Goal: Navigation & Orientation: Understand site structure

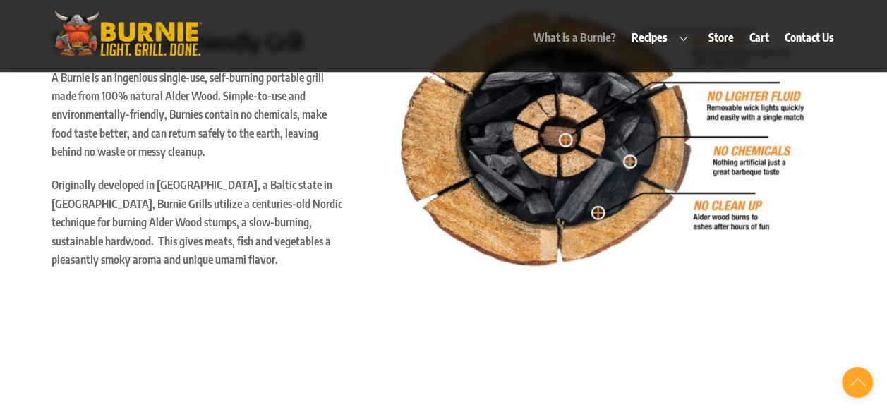
scroll to position [635, 0]
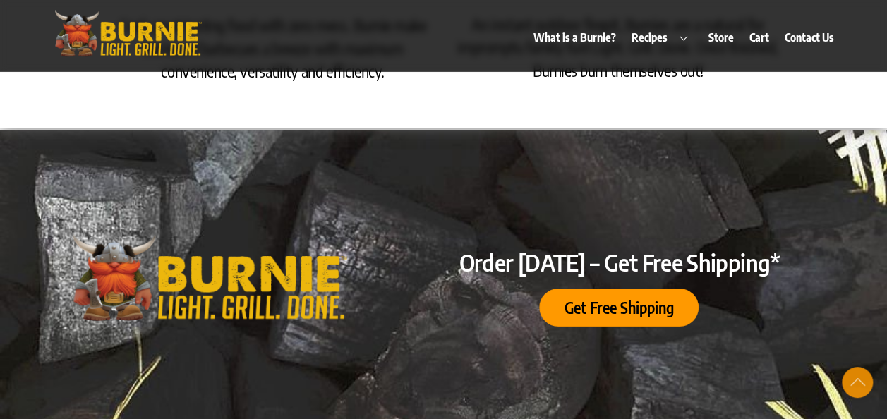
scroll to position [2258, 0]
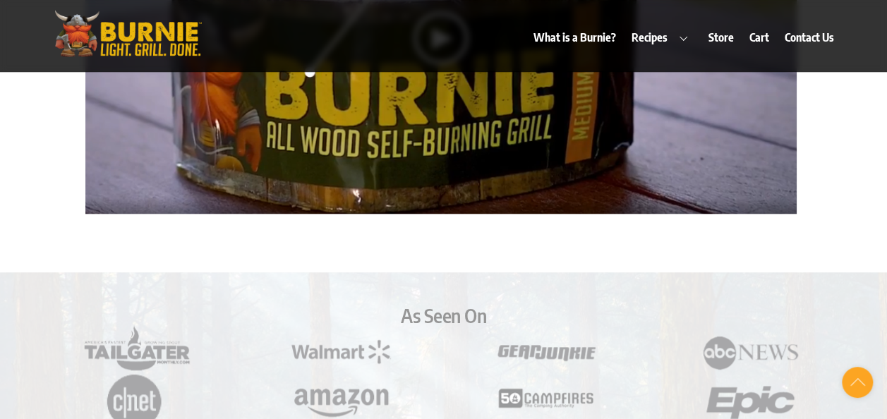
scroll to position [3457, 0]
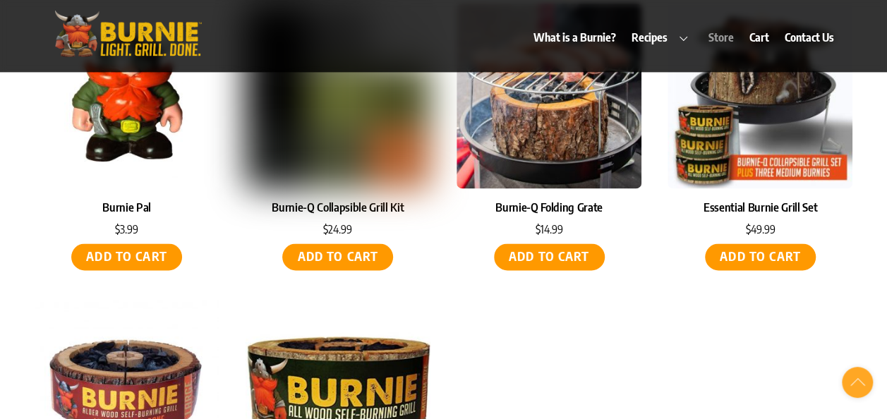
scroll to position [6279, 0]
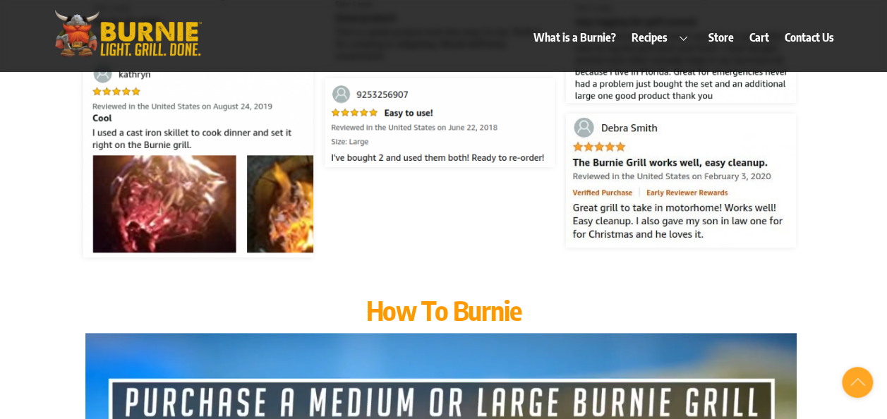
scroll to position [2610, 0]
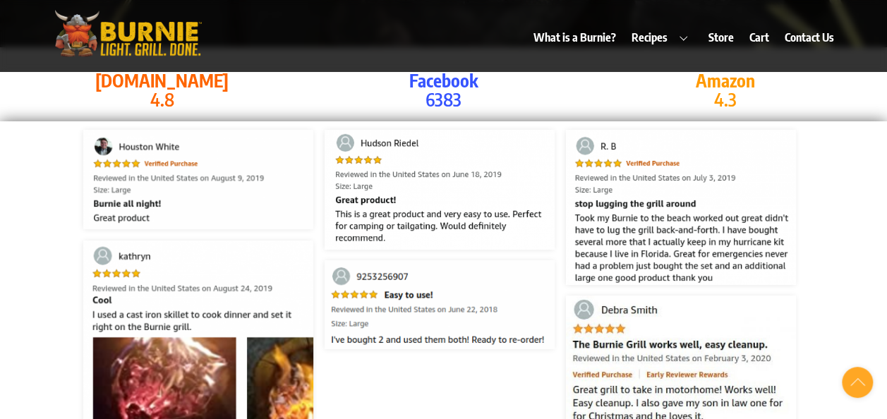
scroll to position [2540, 0]
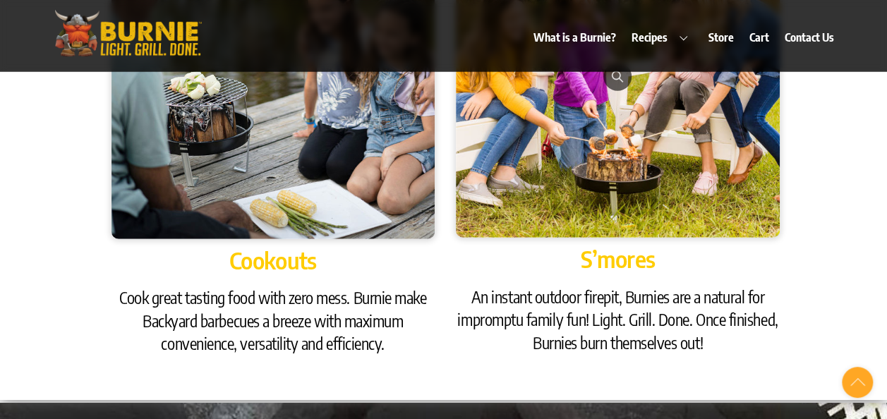
scroll to position [1764, 0]
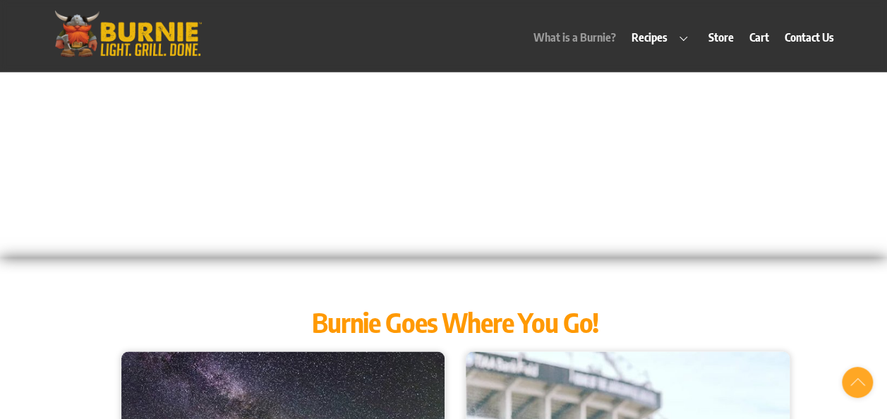
scroll to position [917, 0]
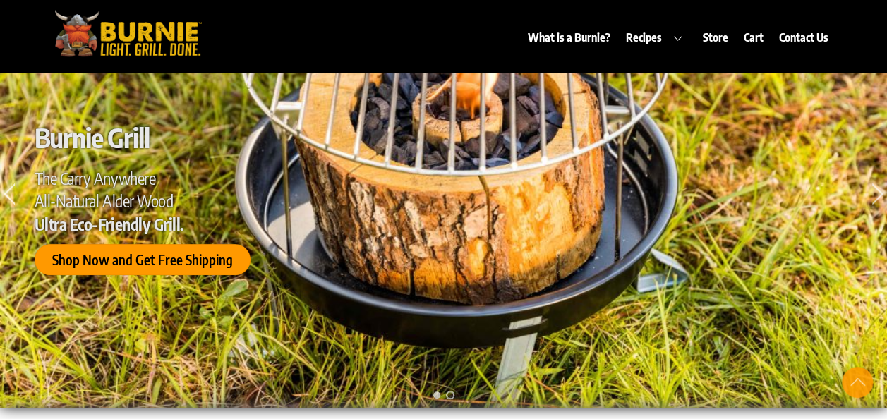
scroll to position [71, 0]
